Goal: Task Accomplishment & Management: Complete application form

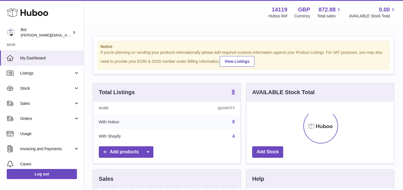
scroll to position [87, 147]
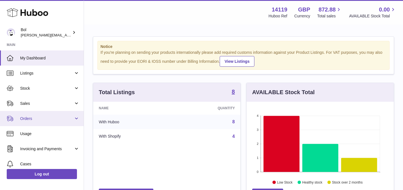
click at [42, 121] on link "Orders" at bounding box center [42, 118] width 84 height 15
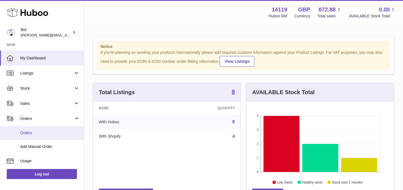
click at [40, 134] on span "Orders" at bounding box center [49, 132] width 59 height 5
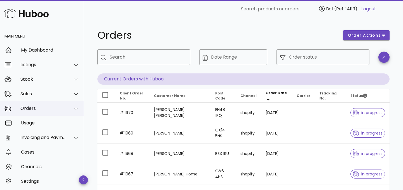
click at [37, 111] on div "Orders" at bounding box center [43, 108] width 46 height 5
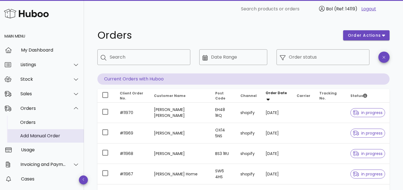
click at [33, 138] on div "Add Manual Order" at bounding box center [49, 135] width 59 height 5
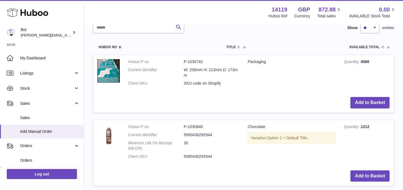
scroll to position [123, 0]
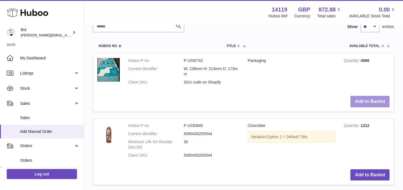
click at [370, 100] on button "Add to Basket" at bounding box center [369, 101] width 39 height 11
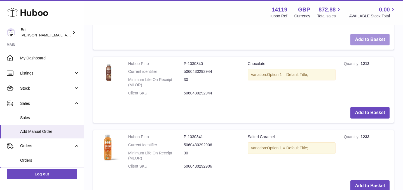
scroll to position [256, 0]
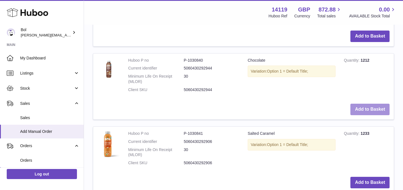
click at [375, 109] on button "Add to Basket" at bounding box center [369, 109] width 39 height 11
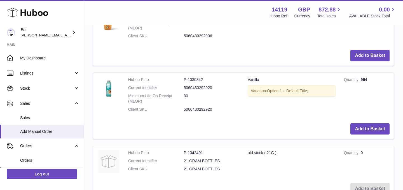
scroll to position [477, 0]
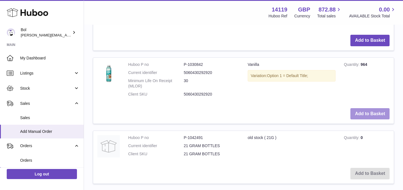
click at [356, 111] on button "Add to Basket" at bounding box center [369, 113] width 39 height 11
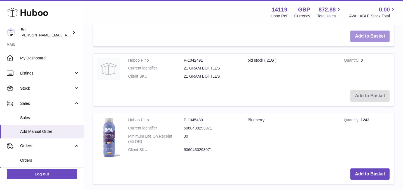
scroll to position [637, 0]
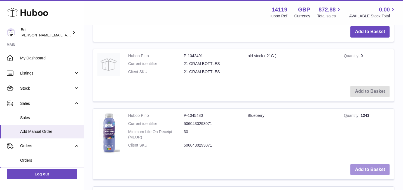
click at [354, 168] on button "Add to Basket" at bounding box center [369, 169] width 39 height 11
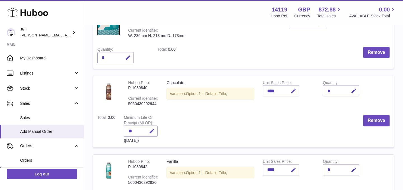
scroll to position [93, 0]
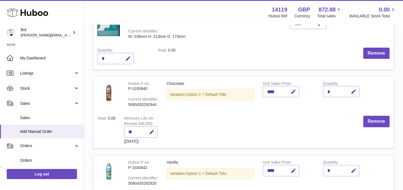
click at [335, 93] on div "*" at bounding box center [341, 91] width 36 height 11
click at [355, 92] on icon "button" at bounding box center [354, 92] width 6 height 6
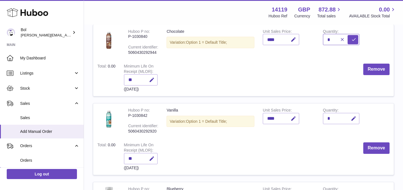
scroll to position [148, 0]
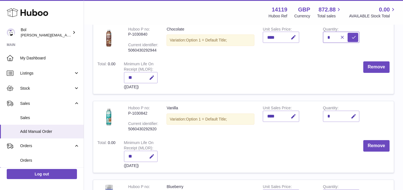
type input "*"
click at [333, 119] on div "*" at bounding box center [341, 116] width 36 height 11
click at [331, 116] on div "*" at bounding box center [341, 116] width 36 height 11
click at [349, 116] on button "button" at bounding box center [352, 116] width 13 height 11
type input "*"
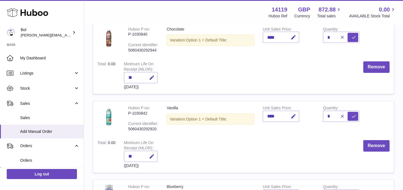
click at [298, 133] on td "Unit Sales Price ****" at bounding box center [289, 118] width 60 height 35
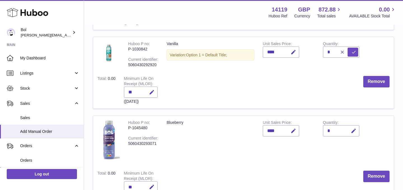
scroll to position [215, 0]
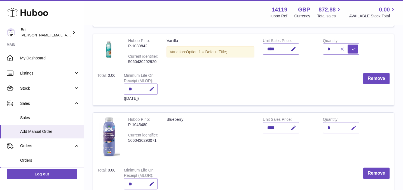
click at [353, 130] on icon "button" at bounding box center [354, 128] width 6 height 6
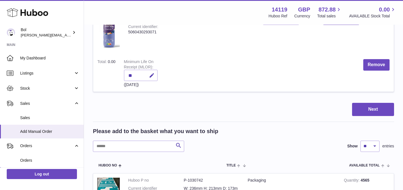
scroll to position [328, 0]
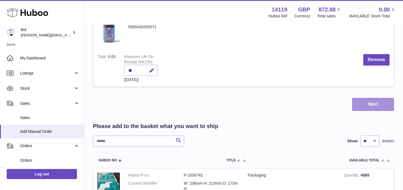
type input "*"
click at [361, 104] on button "Next" at bounding box center [373, 104] width 42 height 13
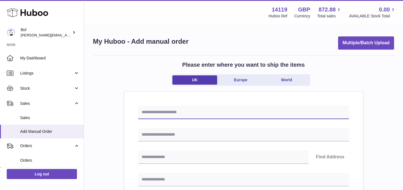
click at [174, 118] on input "text" at bounding box center [243, 112] width 211 height 13
type input "*"
type input "*******"
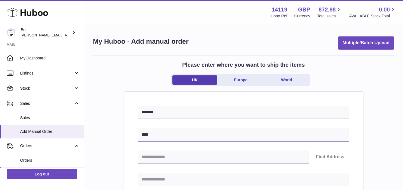
click at [165, 134] on input "****" at bounding box center [243, 134] width 211 height 13
type input "**********"
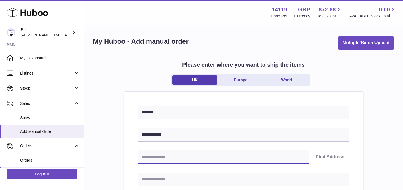
click at [150, 163] on input "text" at bounding box center [223, 156] width 170 height 13
type input "********"
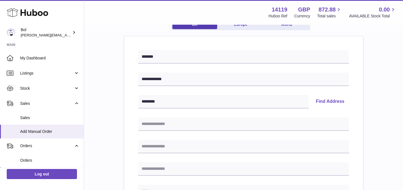
scroll to position [56, 0]
click at [326, 99] on button "Find Address" at bounding box center [331, 100] width 38 height 13
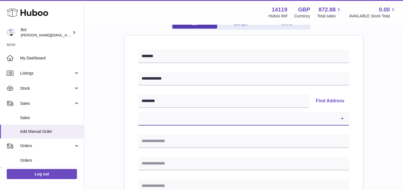
click at [227, 113] on select "**********" at bounding box center [243, 118] width 211 height 13
select select "*"
click at [138, 112] on select "**********" at bounding box center [243, 118] width 211 height 13
type input "**********"
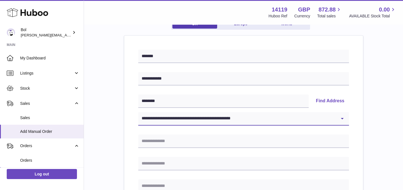
type input "******"
type input "********"
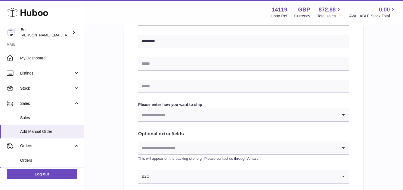
scroll to position [249, 0]
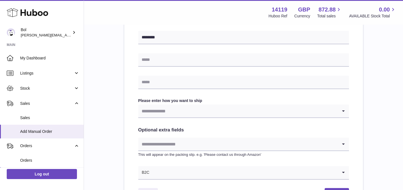
click at [159, 113] on input "Search for option" at bounding box center [238, 110] width 200 height 13
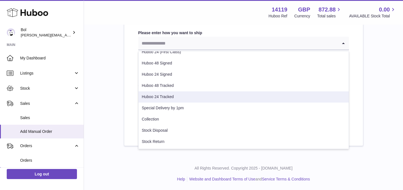
scroll to position [0, 0]
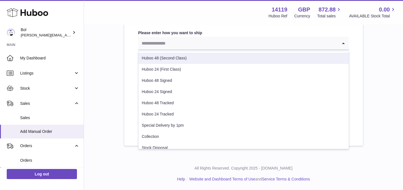
click at [168, 57] on li "Huboo 48 (Second Class)" at bounding box center [244, 58] width 210 height 11
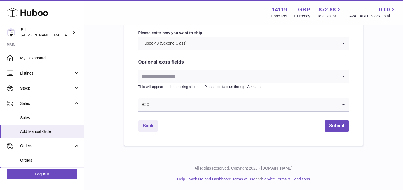
click at [166, 73] on input "Search for option" at bounding box center [238, 76] width 200 height 13
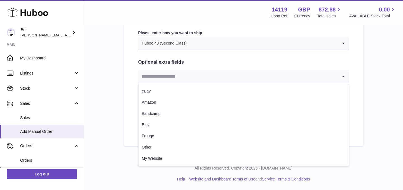
click at [161, 64] on h2 "Optional extra fields" at bounding box center [243, 62] width 211 height 6
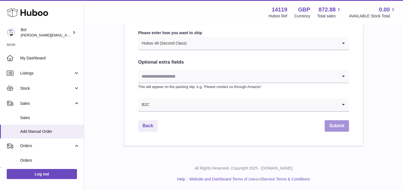
click at [335, 127] on button "Submit" at bounding box center [337, 125] width 24 height 11
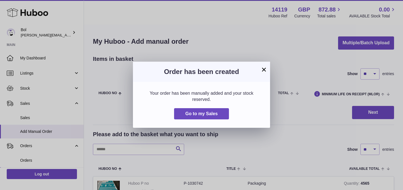
click at [264, 72] on button "×" at bounding box center [264, 69] width 7 height 7
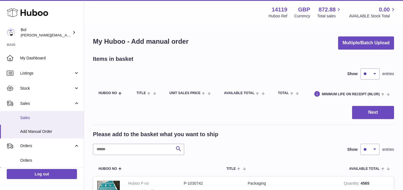
click at [41, 115] on span "Sales" at bounding box center [49, 117] width 59 height 5
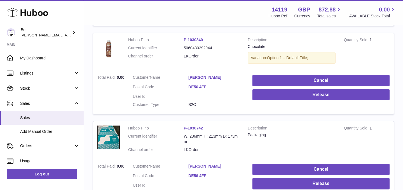
scroll to position [271, 0]
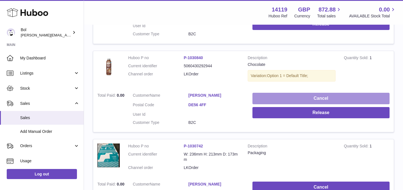
click at [287, 98] on button "Cancel" at bounding box center [320, 98] width 137 height 11
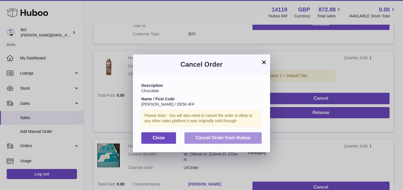
click at [203, 141] on button "Cancel Order from Huboo" at bounding box center [222, 137] width 77 height 11
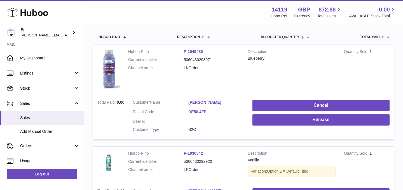
scroll to position [93, 0]
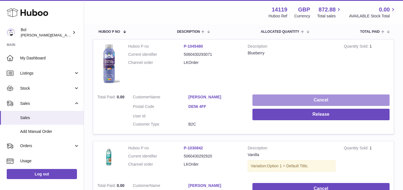
click at [265, 99] on button "Cancel" at bounding box center [320, 99] width 137 height 11
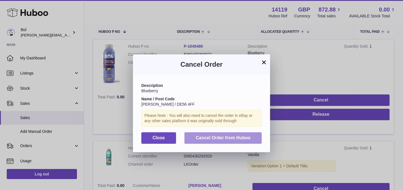
click at [220, 140] on button "Cancel Order from Huboo" at bounding box center [222, 137] width 77 height 11
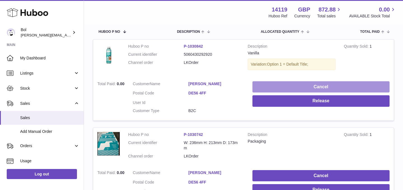
click at [267, 86] on button "Cancel" at bounding box center [320, 86] width 137 height 11
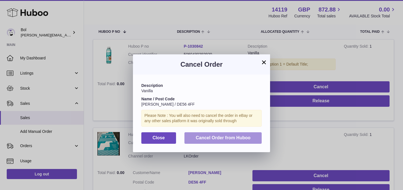
click at [226, 139] on span "Cancel Order from Huboo" at bounding box center [223, 137] width 55 height 5
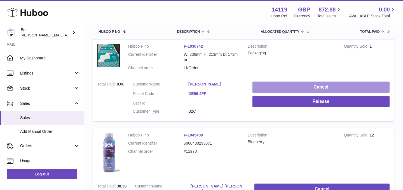
click at [273, 87] on button "Cancel" at bounding box center [320, 86] width 137 height 11
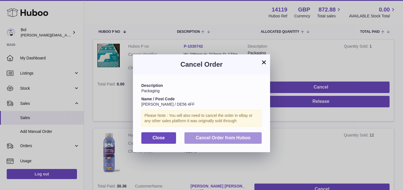
click at [230, 140] on span "Cancel Order from Huboo" at bounding box center [223, 137] width 55 height 5
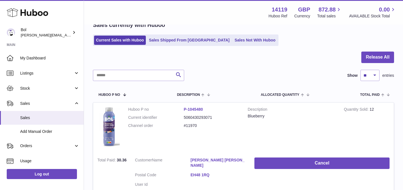
scroll to position [0, 0]
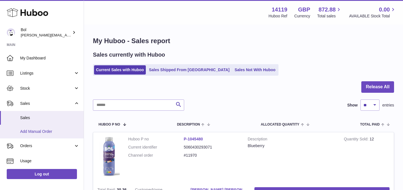
click at [61, 128] on link "Add Manual Order" at bounding box center [42, 132] width 84 height 14
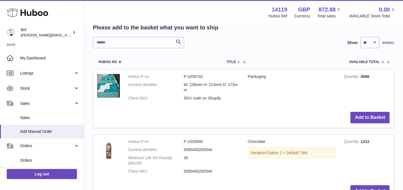
scroll to position [107, 0]
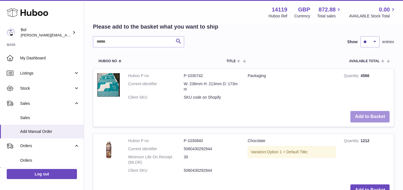
click at [380, 118] on button "Add to Basket" at bounding box center [369, 116] width 39 height 11
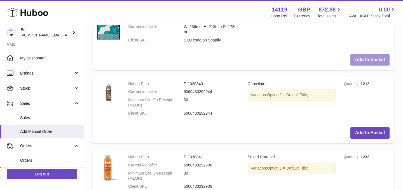
scroll to position [242, 0]
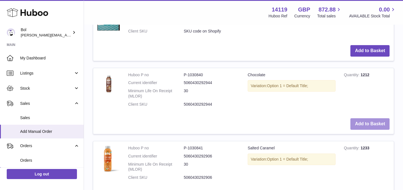
click at [359, 123] on button "Add to Basket" at bounding box center [369, 123] width 39 height 11
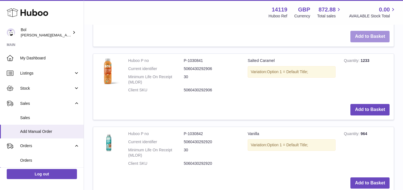
scroll to position [444, 0]
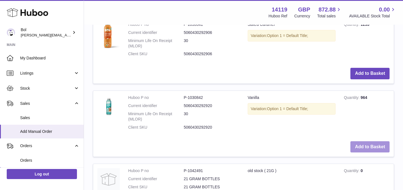
click at [361, 142] on button "Add to Basket" at bounding box center [369, 146] width 39 height 11
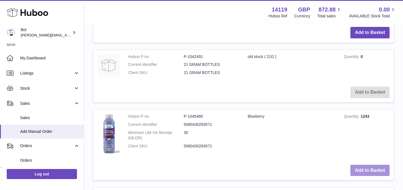
click at [364, 171] on button "Add to Basket" at bounding box center [369, 170] width 39 height 11
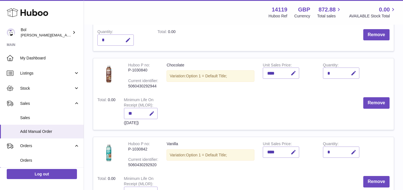
scroll to position [109, 0]
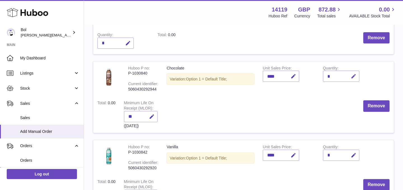
click at [354, 76] on icon "button" at bounding box center [354, 76] width 6 height 6
type input "*"
click at [328, 95] on td "Quantity *" at bounding box center [349, 78] width 60 height 35
click at [353, 76] on icon "submit" at bounding box center [353, 76] width 5 height 5
click at [336, 155] on div "*" at bounding box center [341, 154] width 36 height 11
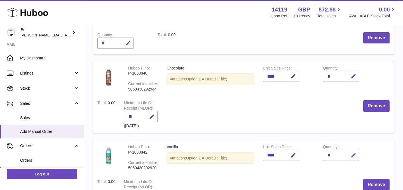
click at [350, 155] on button "button" at bounding box center [352, 154] width 13 height 11
type input "*"
click at [354, 155] on icon "submit" at bounding box center [353, 155] width 5 height 5
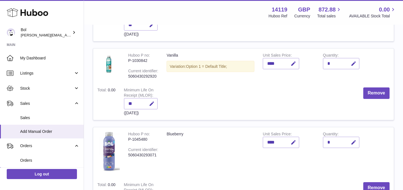
scroll to position [205, 0]
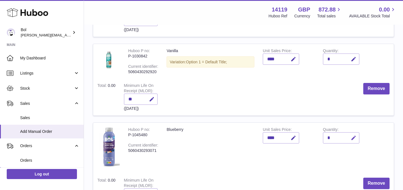
click at [354, 137] on icon "button" at bounding box center [354, 138] width 6 height 6
type input "*"
click at [356, 136] on button "submit" at bounding box center [353, 137] width 11 height 9
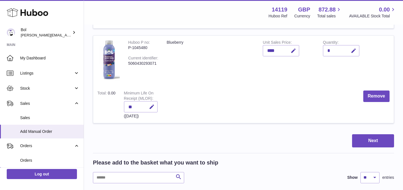
scroll to position [293, 0]
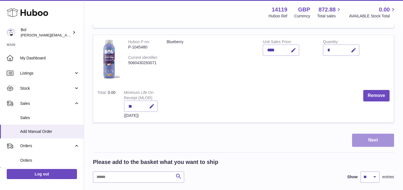
click at [367, 140] on button "Next" at bounding box center [373, 140] width 42 height 13
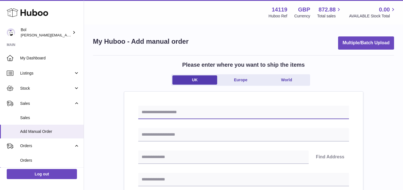
click at [235, 114] on input "text" at bounding box center [243, 112] width 211 height 13
type input "********"
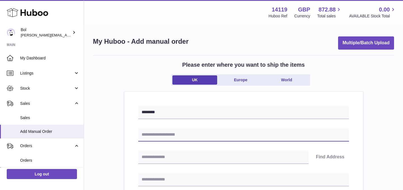
click at [161, 135] on input "text" at bounding box center [243, 134] width 211 height 13
type input "**********"
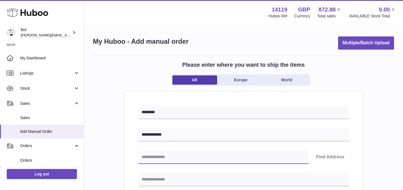
click at [173, 159] on input "text" at bounding box center [223, 156] width 170 height 13
type input "********"
click at [322, 156] on button "Find Address" at bounding box center [331, 156] width 38 height 13
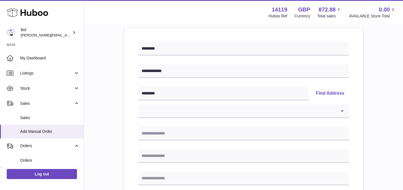
scroll to position [80, 0]
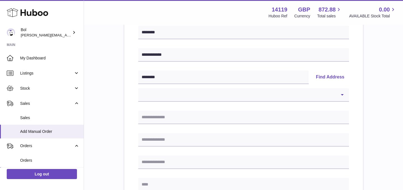
click at [326, 79] on button "Find Address" at bounding box center [331, 77] width 38 height 13
click at [325, 93] on select "**********" at bounding box center [243, 94] width 211 height 13
select select "*"
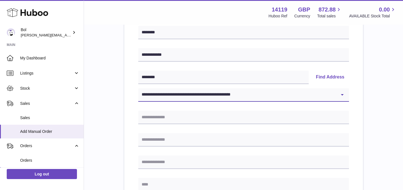
click at [138, 88] on select "**********" at bounding box center [243, 94] width 211 height 13
type input "**********"
type input "******"
type input "********"
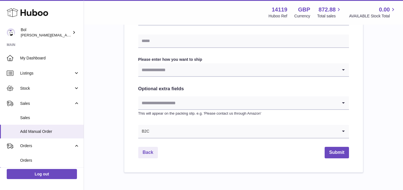
scroll to position [296, 0]
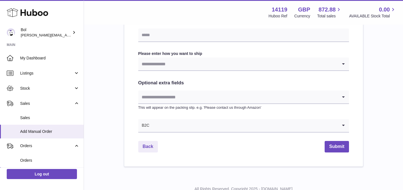
click at [162, 71] on div "Loading..." at bounding box center [243, 63] width 211 height 13
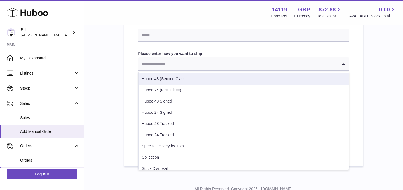
click at [166, 82] on li "Huboo 48 (Second Class)" at bounding box center [244, 78] width 210 height 11
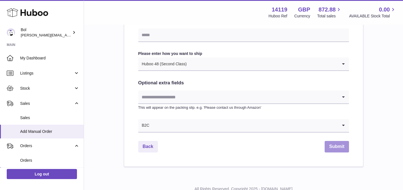
click at [332, 149] on button "Submit" at bounding box center [337, 146] width 24 height 11
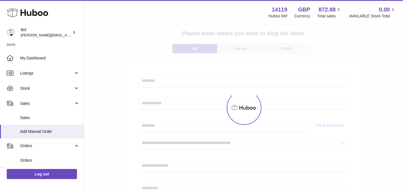
scroll to position [0, 0]
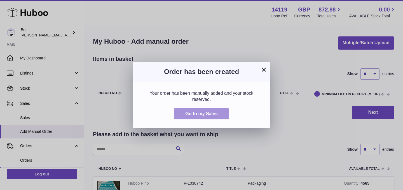
click at [211, 109] on button "Go to my Sales" at bounding box center [201, 113] width 55 height 11
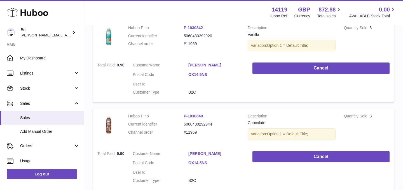
scroll to position [772, 0]
